Goal: Task Accomplishment & Management: Manage account settings

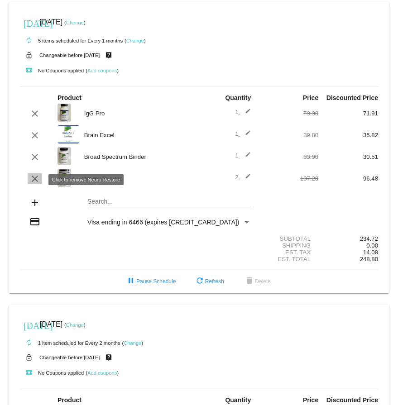
click at [34, 181] on mat-icon "clear" at bounding box center [34, 178] width 11 height 11
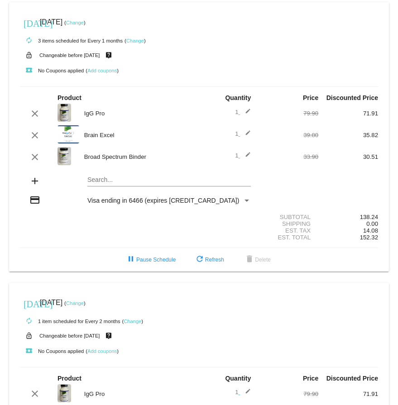
click at [67, 158] on img at bounding box center [64, 156] width 14 height 18
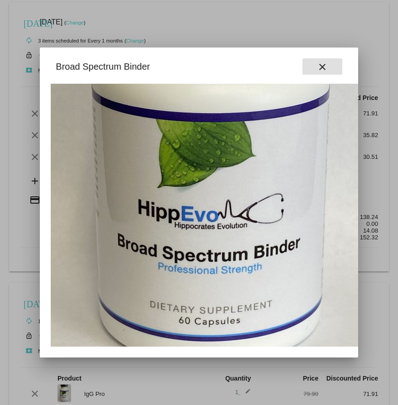
scroll to position [191, 0]
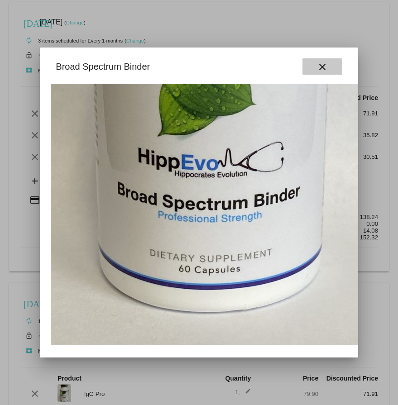
click at [325, 71] on mat-icon "close" at bounding box center [322, 67] width 11 height 11
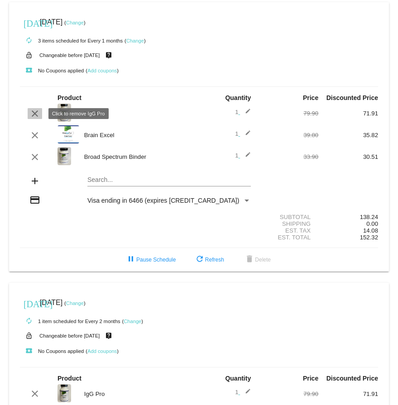
click at [35, 116] on mat-icon "clear" at bounding box center [34, 113] width 11 height 11
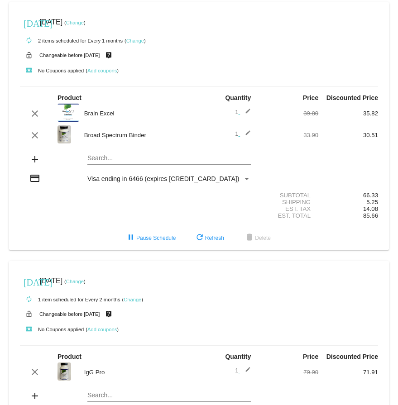
click at [70, 137] on img at bounding box center [64, 134] width 14 height 18
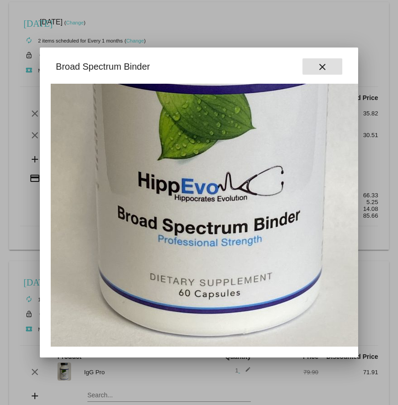
scroll to position [0, 0]
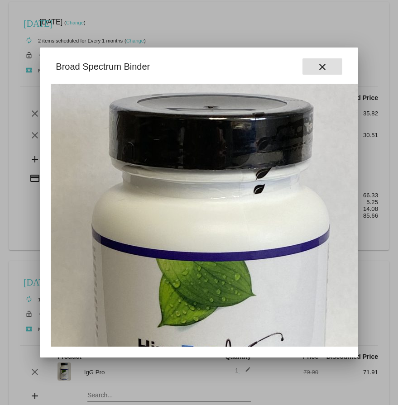
click at [321, 69] on mat-icon "close" at bounding box center [322, 67] width 11 height 11
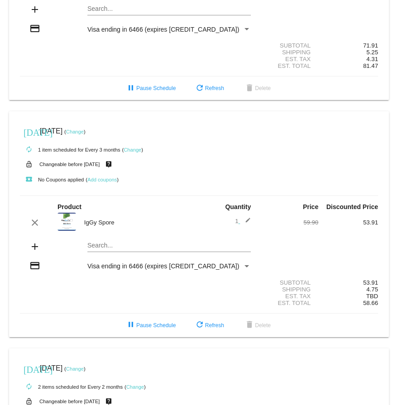
scroll to position [393, 0]
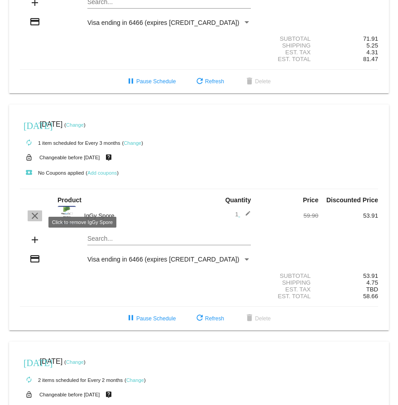
click at [35, 221] on mat-icon "clear" at bounding box center [34, 215] width 11 height 11
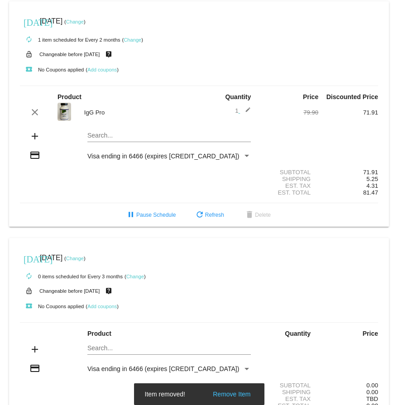
scroll to position [259, 0]
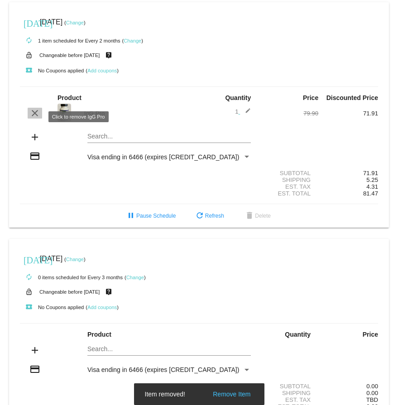
click at [37, 117] on mat-icon "clear" at bounding box center [34, 113] width 11 height 11
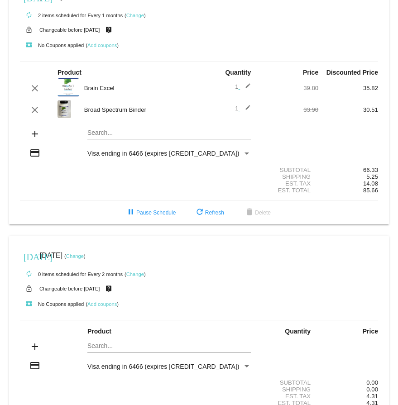
scroll to position [0, 0]
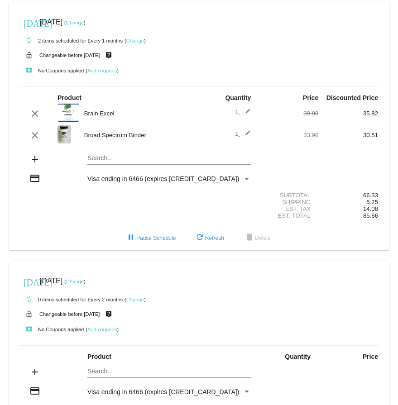
click at [104, 160] on mat-card "[DATE] [DATE] ( Change ) autorenew 2 items scheduled for Every 1 months ( Chang…" at bounding box center [199, 126] width 380 height 248
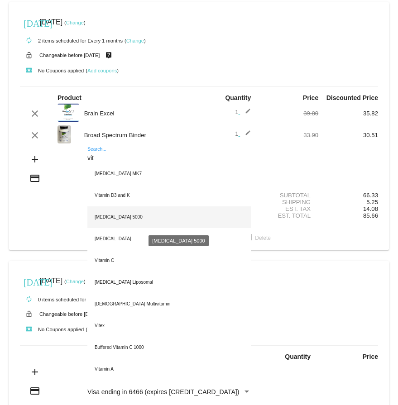
type input "vit"
click at [121, 218] on div "[MEDICAL_DATA] 5000" at bounding box center [168, 217] width 163 height 22
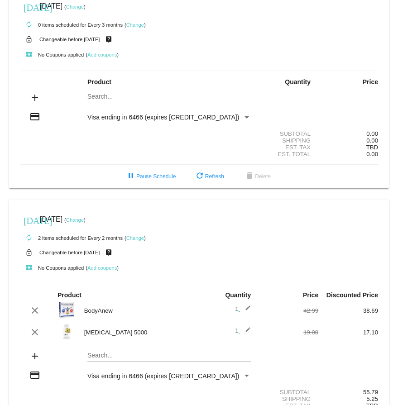
scroll to position [574, 0]
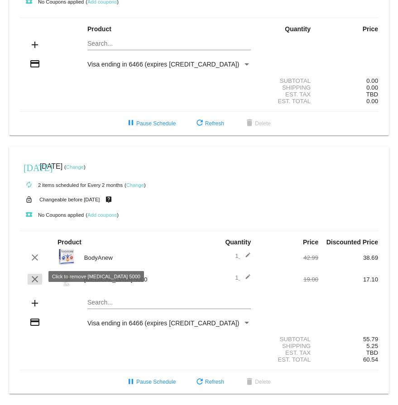
click at [34, 280] on mat-icon "clear" at bounding box center [34, 279] width 11 height 11
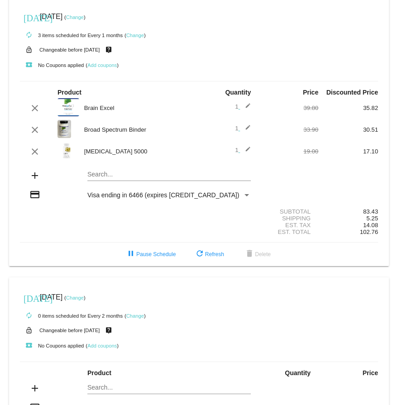
scroll to position [0, 0]
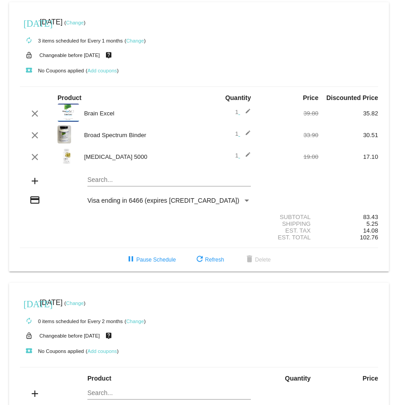
click at [105, 185] on mat-card "[DATE] [DATE] ( Change ) autorenew 3 items scheduled for Every 1 months ( Chang…" at bounding box center [199, 136] width 380 height 269
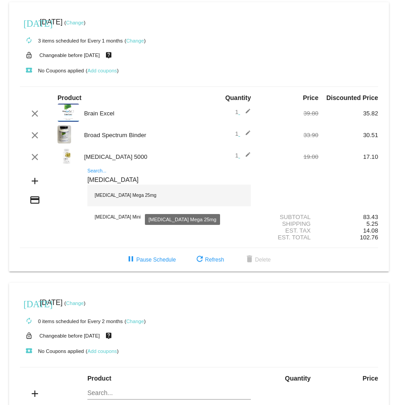
type input "[MEDICAL_DATA]"
click at [115, 201] on div "[MEDICAL_DATA] Mega 25mg" at bounding box center [168, 196] width 163 height 22
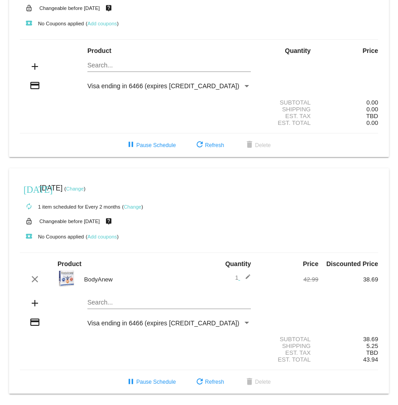
scroll to position [574, 0]
click at [36, 274] on mat-icon "clear" at bounding box center [34, 279] width 11 height 11
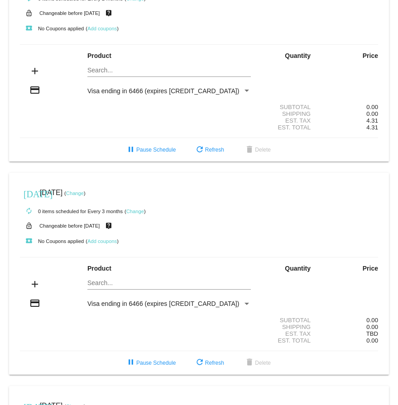
scroll to position [345, 0]
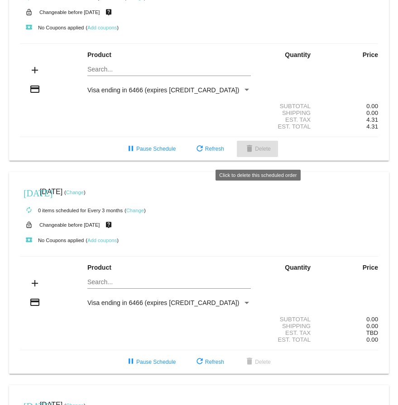
click at [263, 152] on span "delete Delete" at bounding box center [257, 149] width 27 height 6
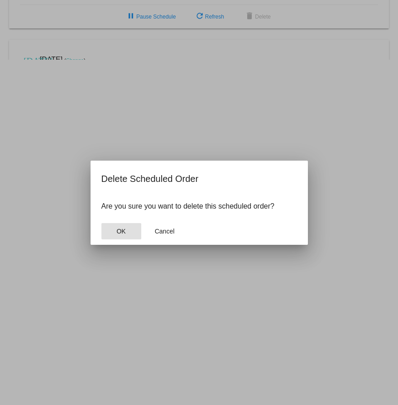
click at [126, 230] on button "OK" at bounding box center [121, 231] width 40 height 16
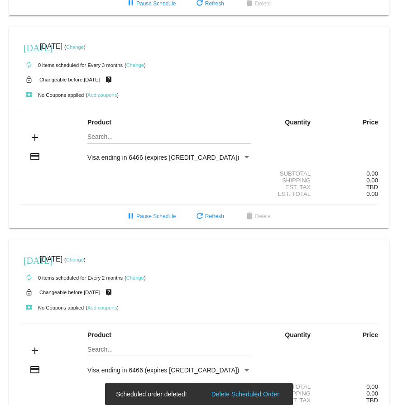
scroll to position [334, 0]
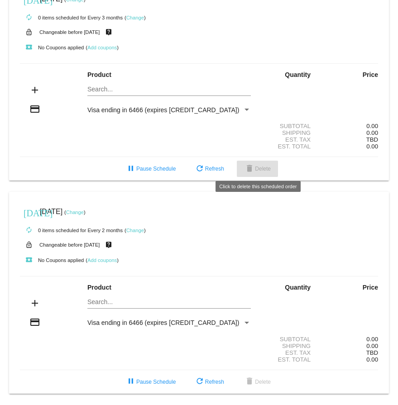
click at [259, 170] on button "delete Delete" at bounding box center [257, 169] width 41 height 16
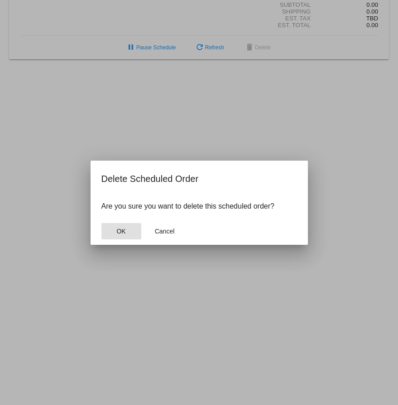
click at [121, 235] on button "OK" at bounding box center [121, 231] width 40 height 16
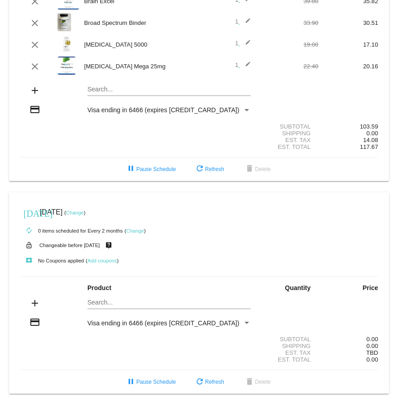
scroll to position [119, 0]
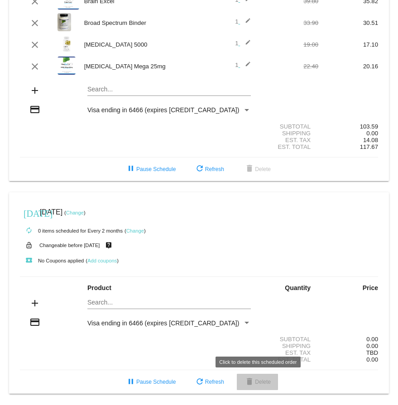
click at [259, 380] on span "delete Delete" at bounding box center [257, 382] width 27 height 6
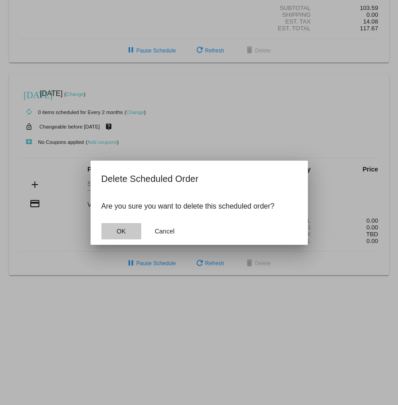
click at [123, 235] on button "OK" at bounding box center [121, 231] width 40 height 16
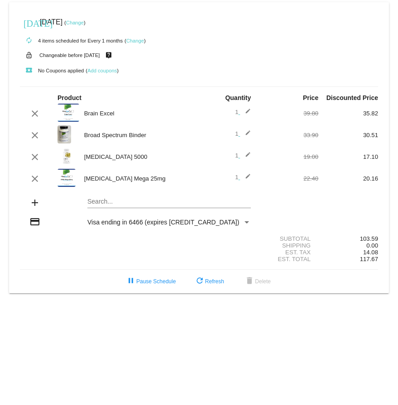
scroll to position [0, 0]
